Goal: Entertainment & Leisure: Consume media (video, audio)

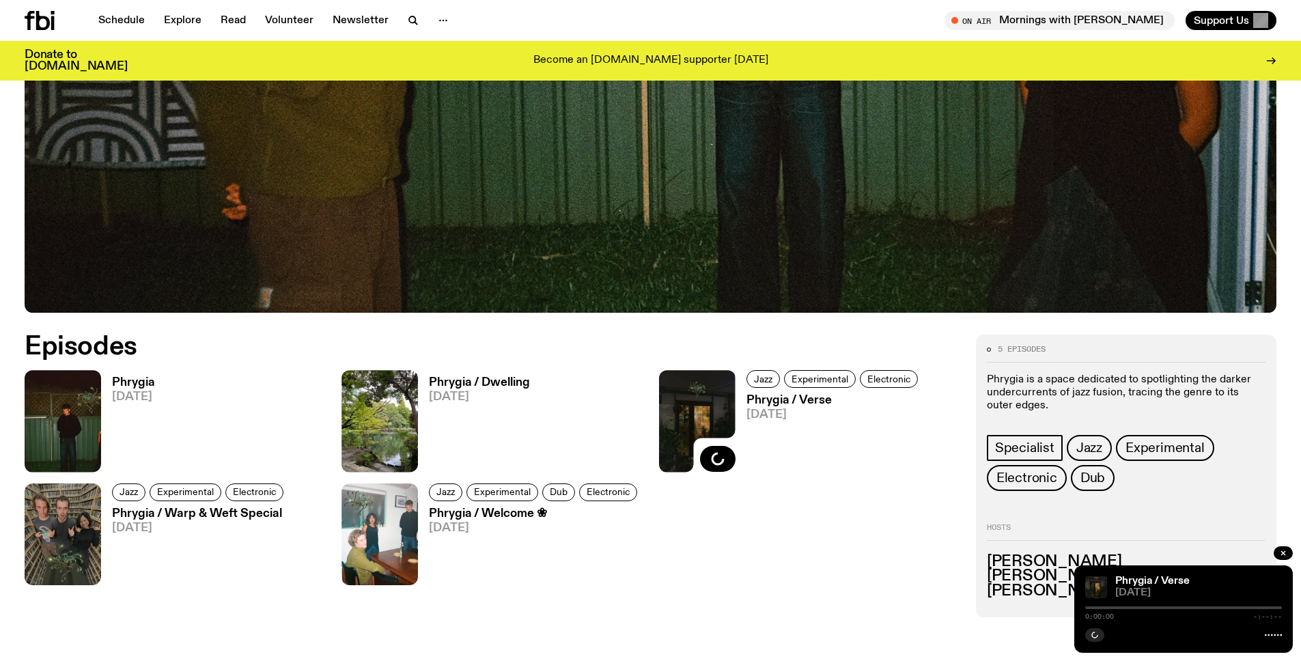
scroll to position [718, 0]
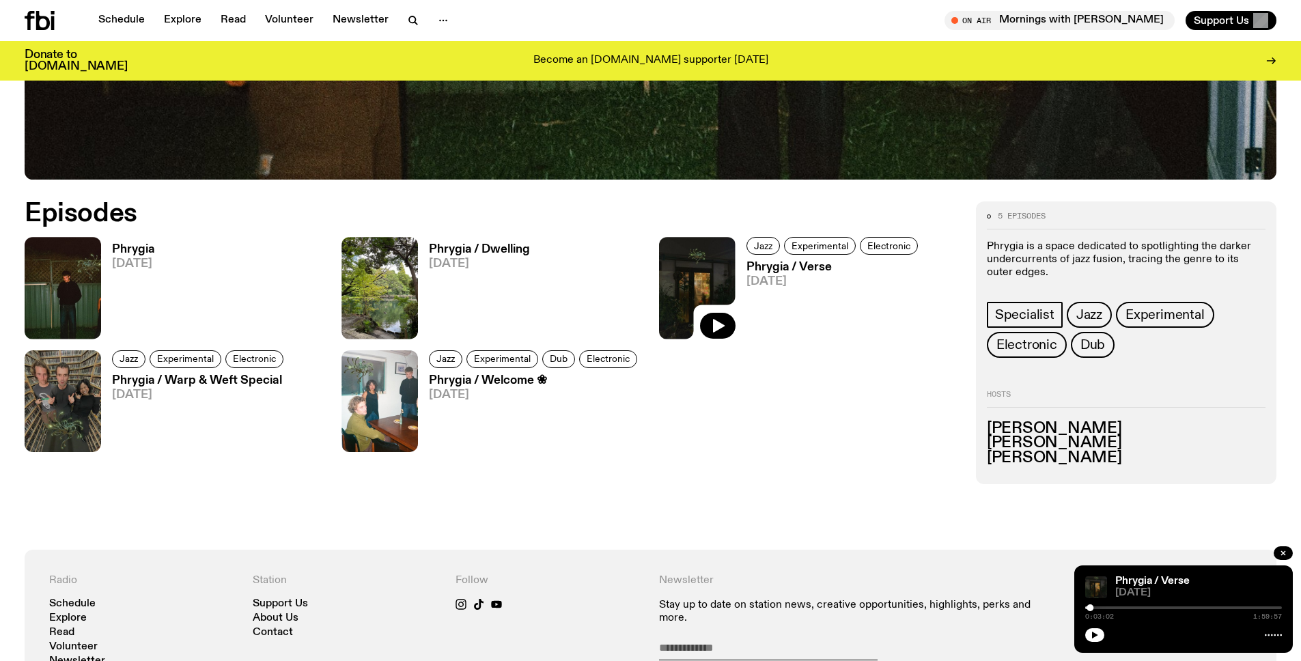
click at [149, 249] on h3 "Phrygia" at bounding box center [133, 250] width 43 height 12
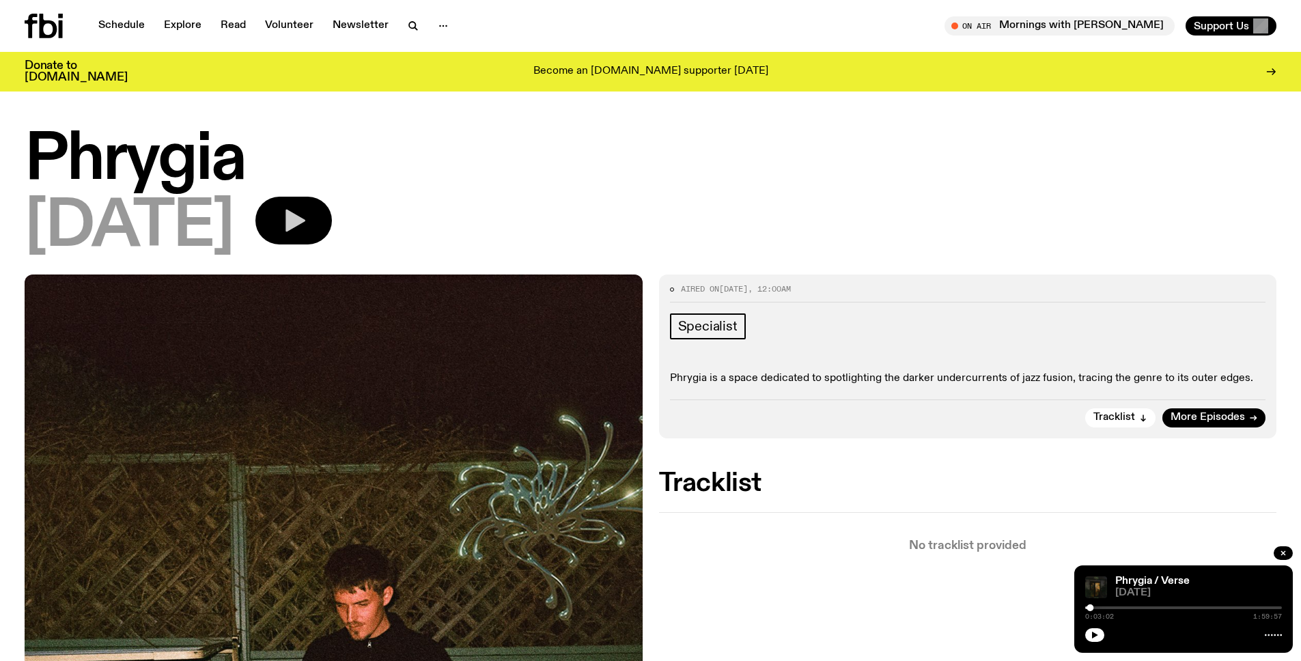
click at [307, 229] on icon "button" at bounding box center [293, 220] width 27 height 27
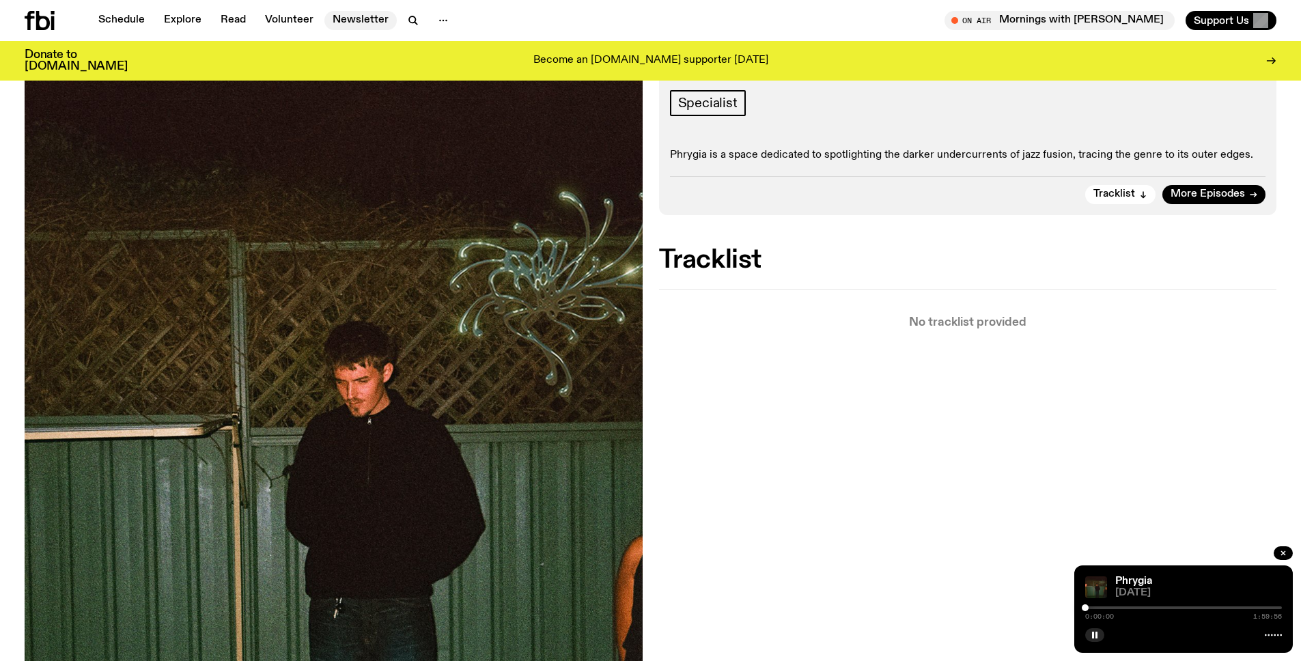
scroll to position [229, 0]
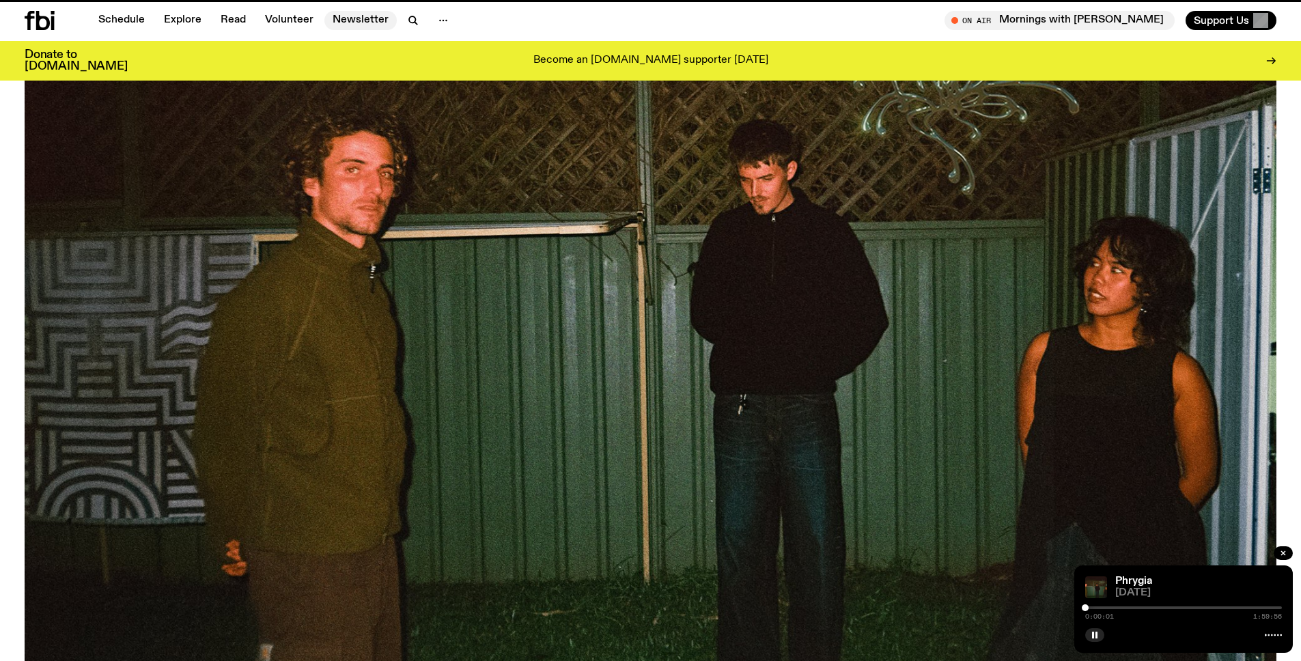
scroll to position [718, 0]
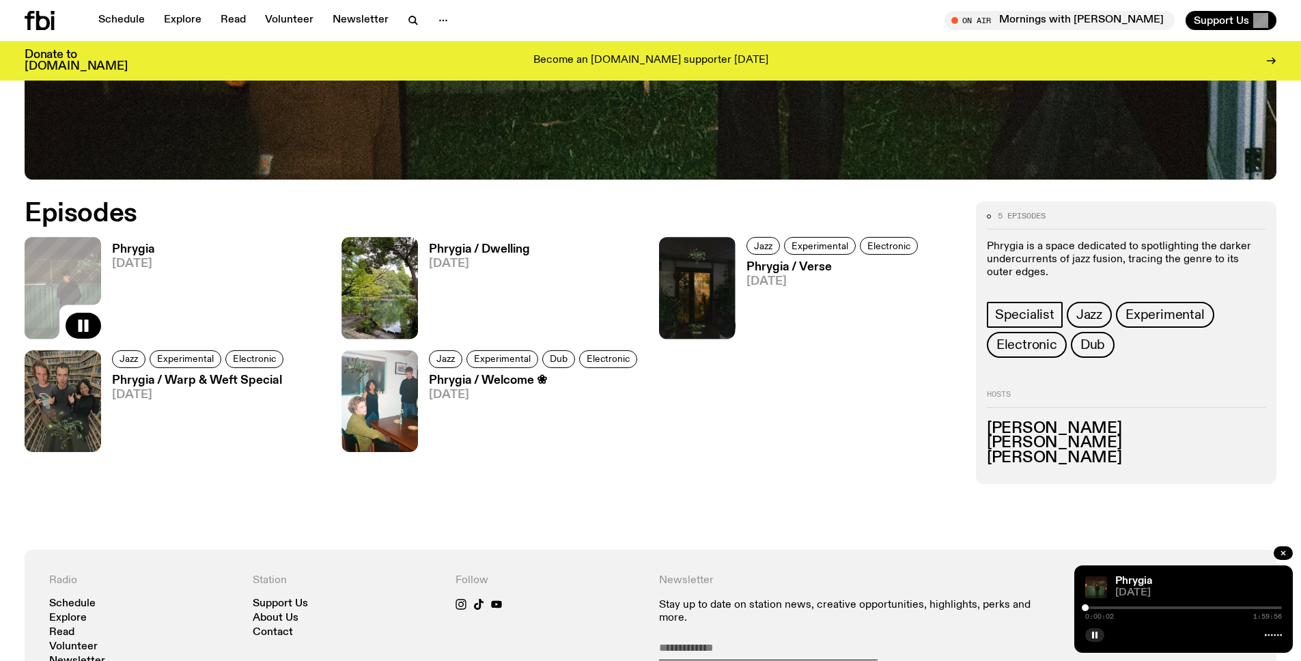
click at [461, 244] on h3 "Phrygia / Dwelling" at bounding box center [479, 250] width 101 height 12
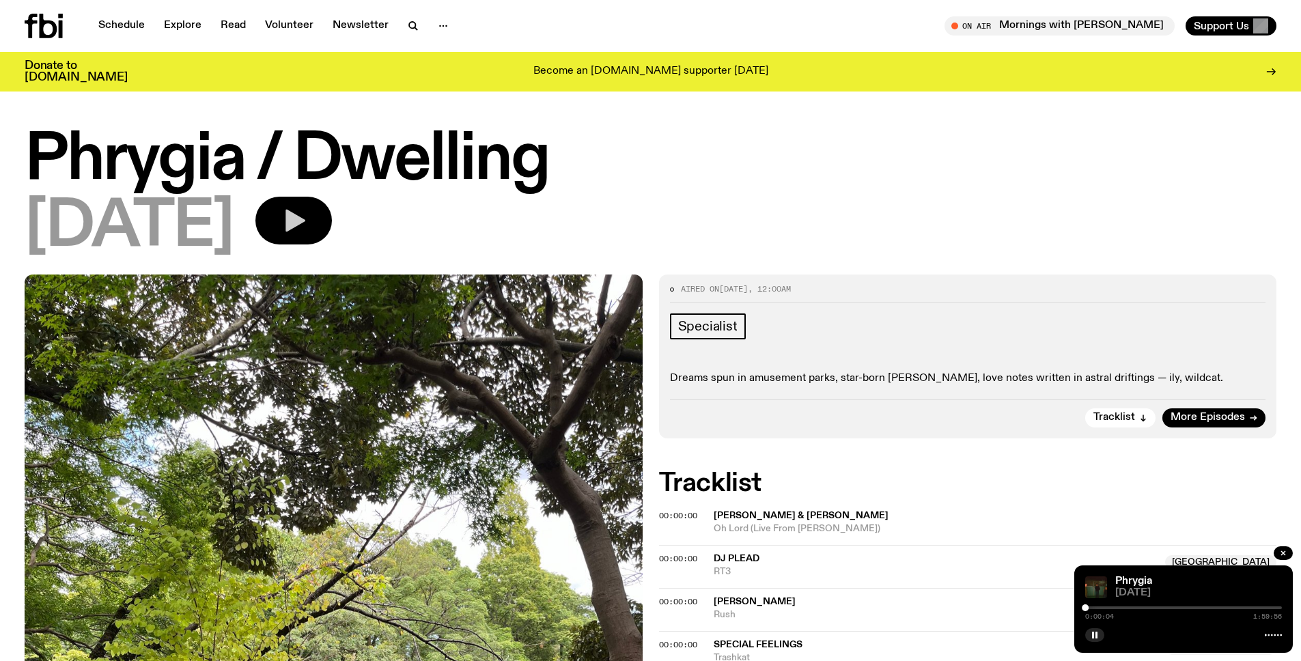
click at [332, 230] on button "button" at bounding box center [293, 221] width 76 height 48
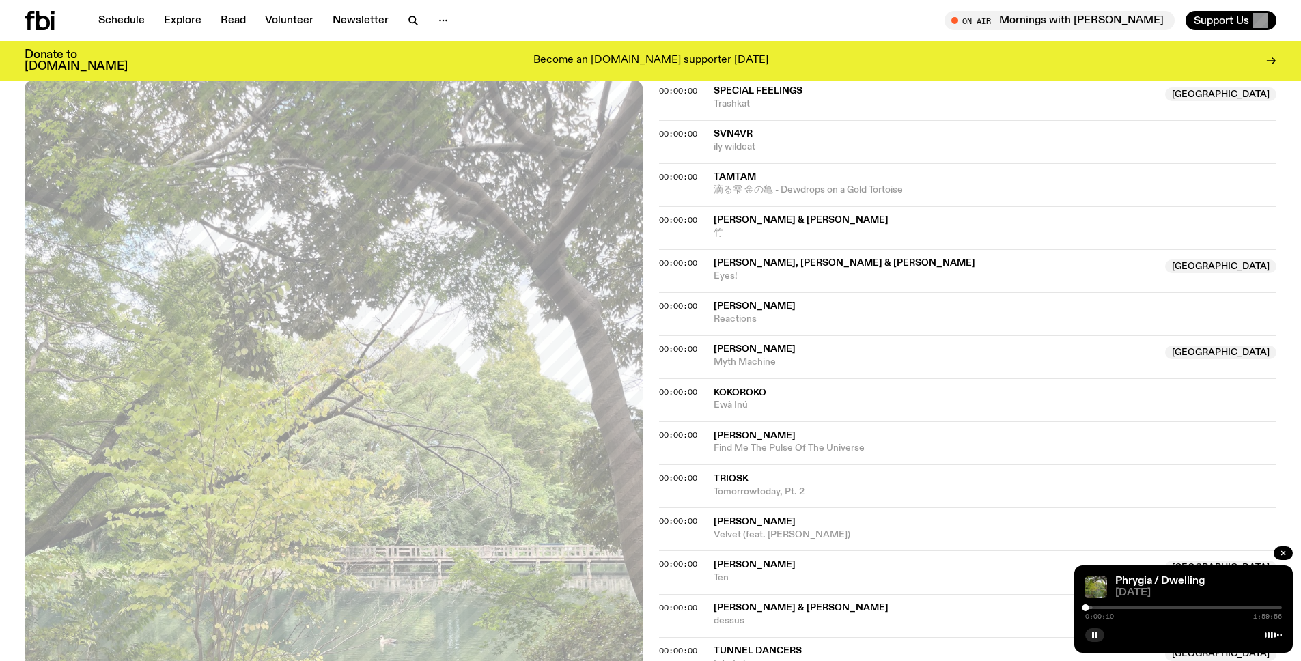
scroll to position [481, 0]
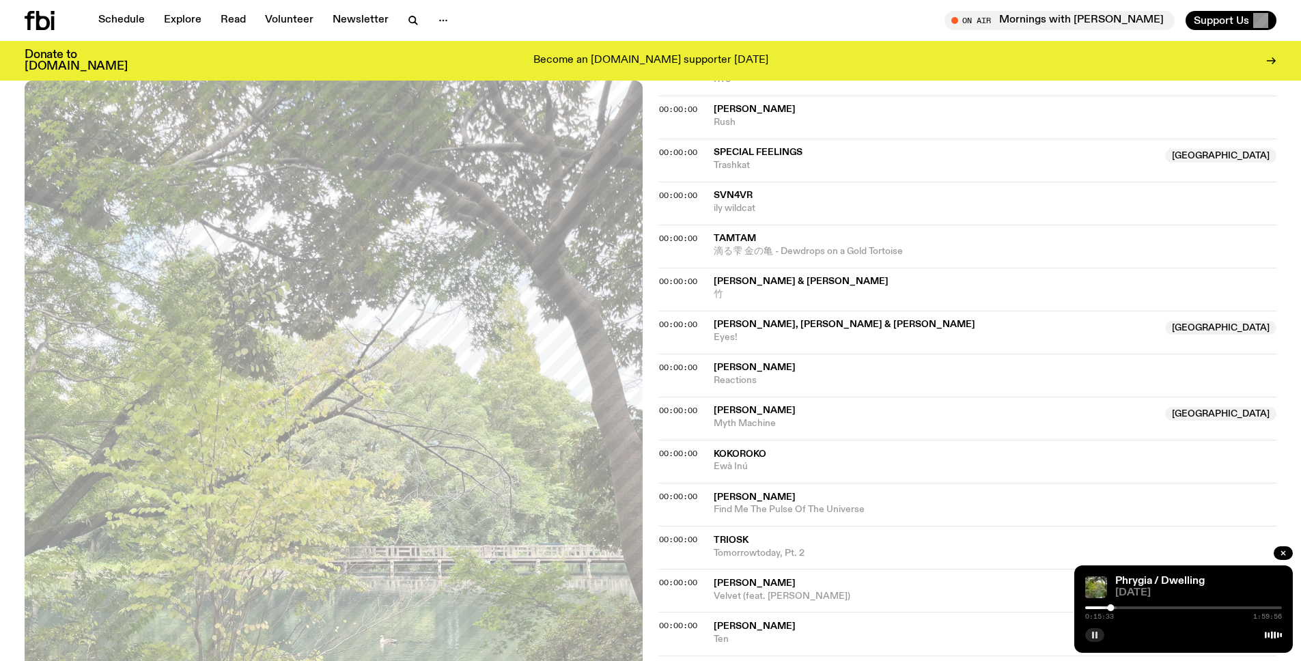
click at [1098, 633] on icon "button" at bounding box center [1094, 635] width 8 height 8
